Goal: Task Accomplishment & Management: Manage account settings

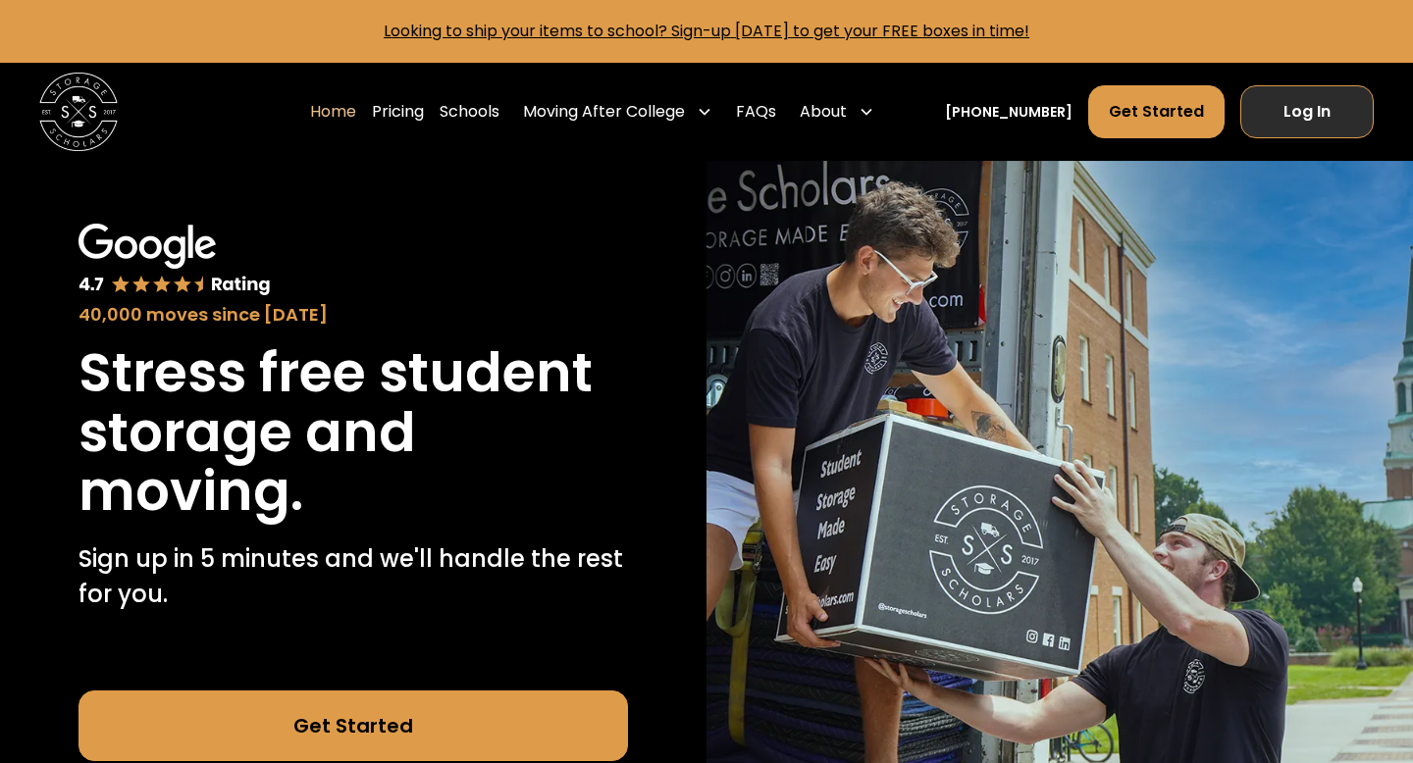
click at [1330, 132] on link "Log In" at bounding box center [1306, 111] width 133 height 53
click at [1331, 99] on link "Log In" at bounding box center [1306, 111] width 133 height 53
